Goal: Information Seeking & Learning: Learn about a topic

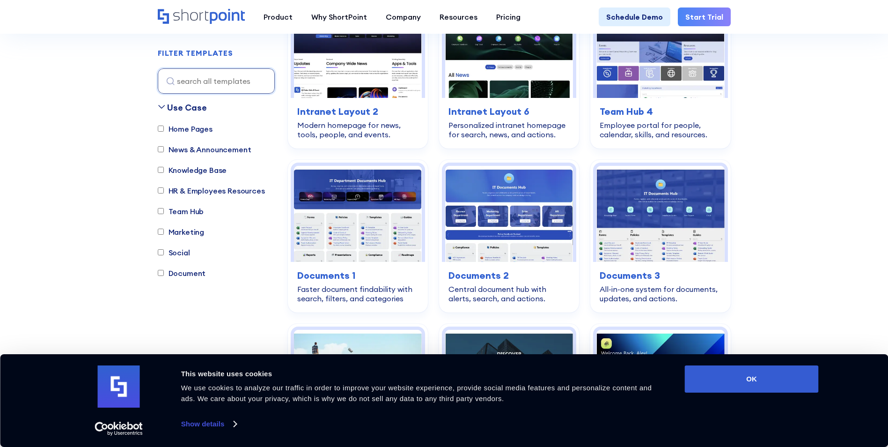
scroll to position [468, 0]
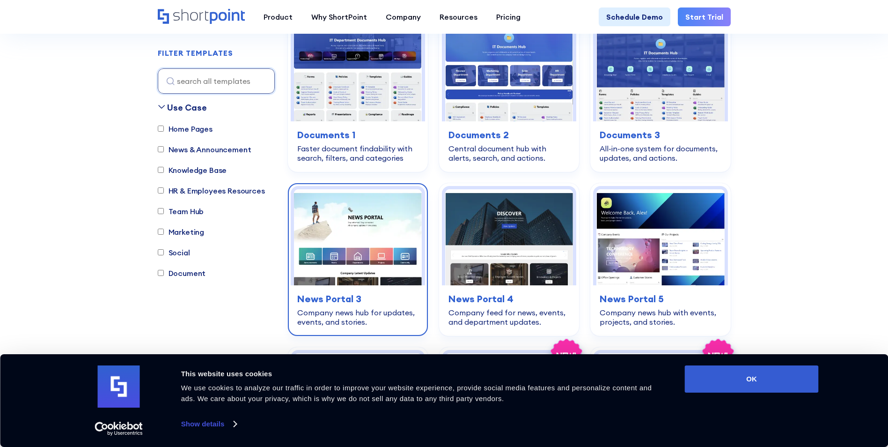
click at [415, 218] on img at bounding box center [358, 237] width 128 height 96
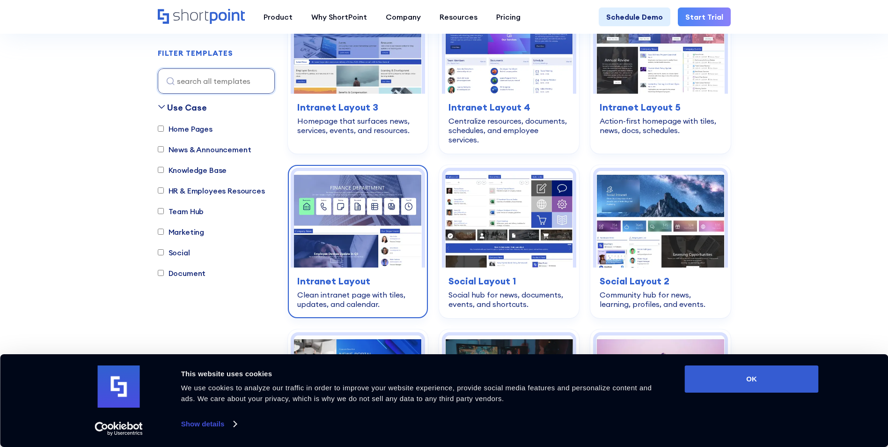
scroll to position [1592, 0]
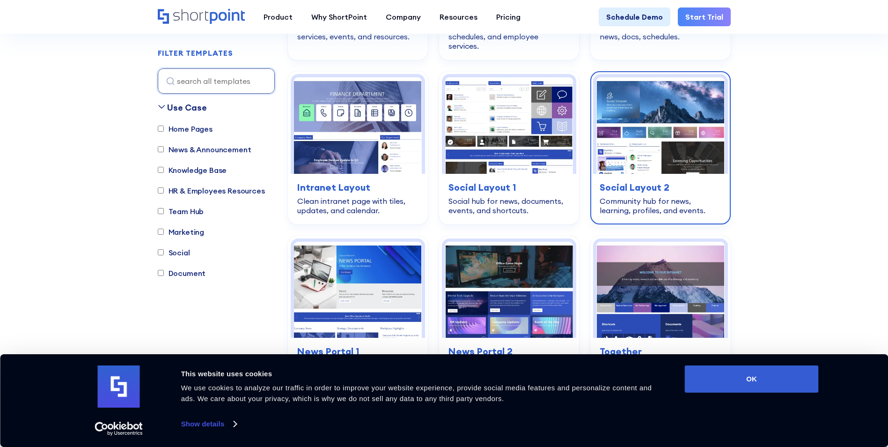
click at [662, 141] on img at bounding box center [661, 125] width 128 height 96
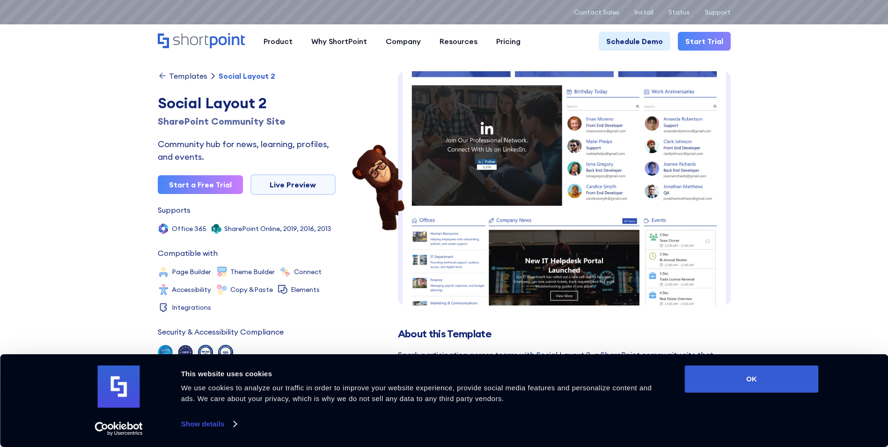
scroll to position [396, 0]
